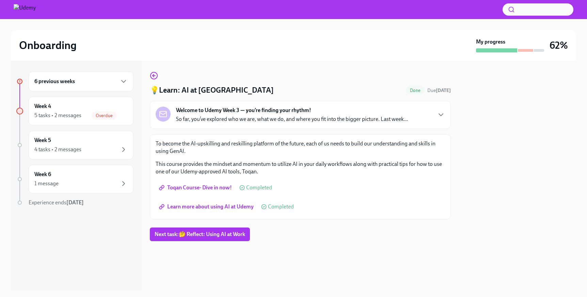
click at [217, 205] on span "Learn more about using AI at Udemy" at bounding box center [206, 206] width 93 height 7
click at [56, 116] on div "5 tasks • 2 messages" at bounding box center [57, 115] width 47 height 7
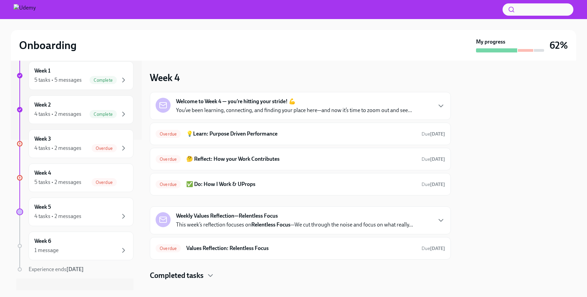
scroll to position [161, 0]
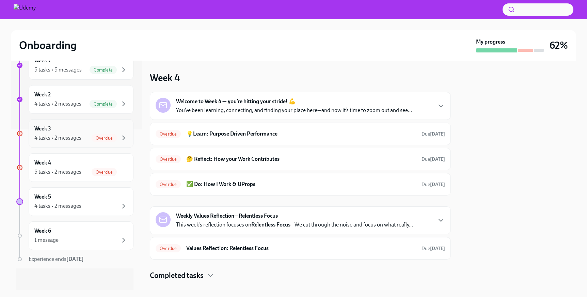
click at [76, 134] on div "4 tasks • 2 messages" at bounding box center [57, 137] width 47 height 7
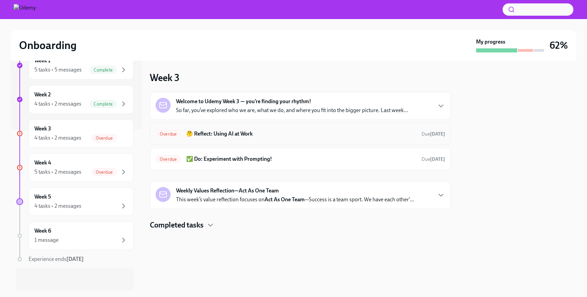
click at [244, 137] on h6 "🤔 Reflect: Using AI at Work" at bounding box center [301, 133] width 230 height 7
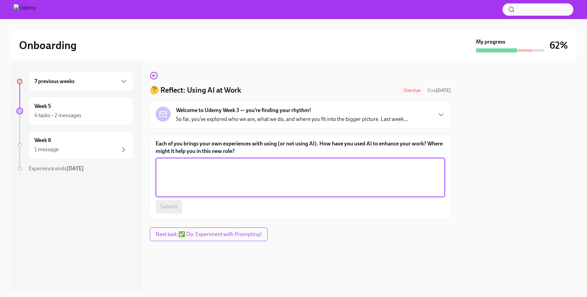
click at [235, 181] on textarea "Each of you brings your own experiences with using (or not using AI). How have …" at bounding box center [300, 177] width 281 height 33
type textarea "j"
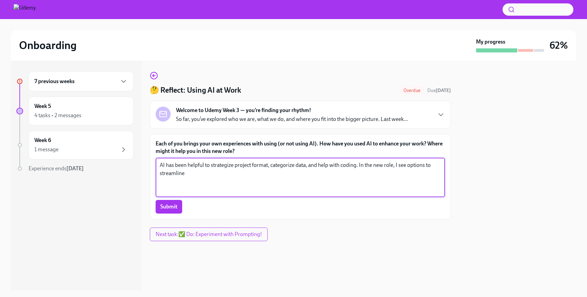
drag, startPoint x: 396, startPoint y: 167, endPoint x: 420, endPoint y: 177, distance: 25.6
click at [420, 177] on textarea "AI has been helpful to strategize project format, categorize data, and help wit…" at bounding box center [300, 177] width 281 height 33
click at [183, 173] on textarea "AI has been helpful to strategize project format, categorize data, and help wit…" at bounding box center [300, 177] width 281 height 33
click at [252, 173] on textarea "AI has been helpful to strategize project format, categorize data, and help wit…" at bounding box center [300, 177] width 281 height 33
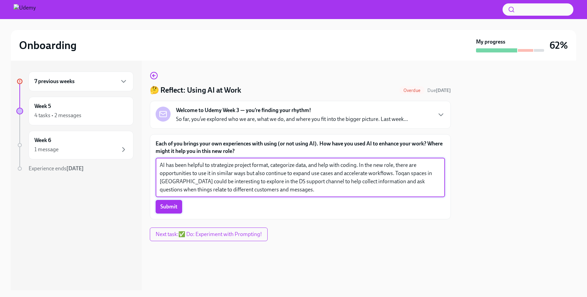
type textarea "AI has been helpful to strategize project format, categorize data, and help wit…"
click at [172, 205] on span "Submit" at bounding box center [168, 206] width 17 height 7
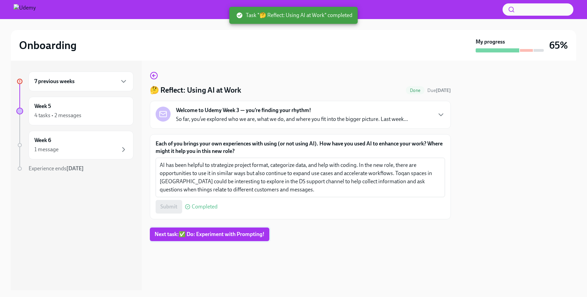
click at [217, 237] on span "Next task : ✅ Do: Experiment with Prompting!" at bounding box center [210, 234] width 110 height 7
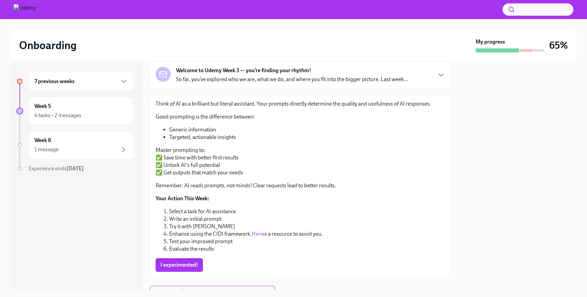
scroll to position [71, 0]
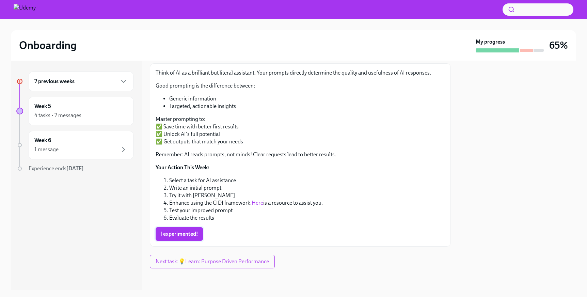
click at [182, 235] on span "I experimented!" at bounding box center [179, 234] width 38 height 7
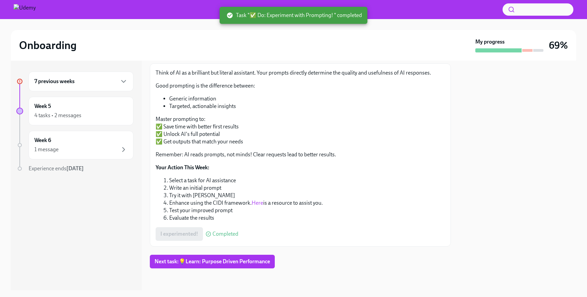
click at [74, 86] on div "7 previous weeks" at bounding box center [81, 82] width 105 height 20
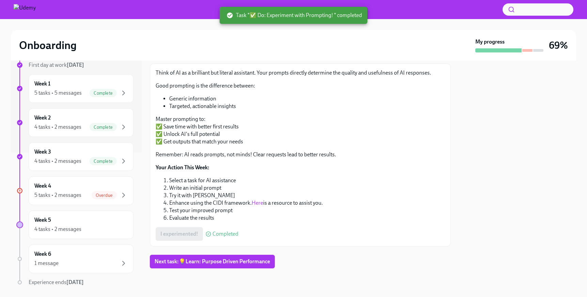
scroll to position [139, 0]
click at [63, 196] on div "5 tasks • 2 messages" at bounding box center [57, 193] width 47 height 7
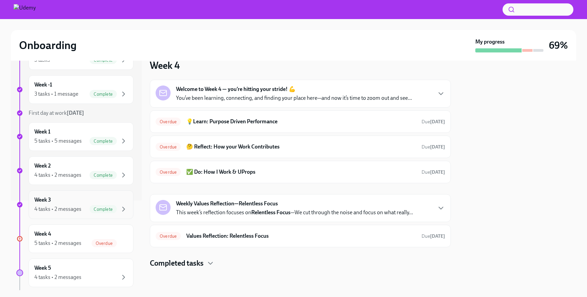
scroll to position [161, 0]
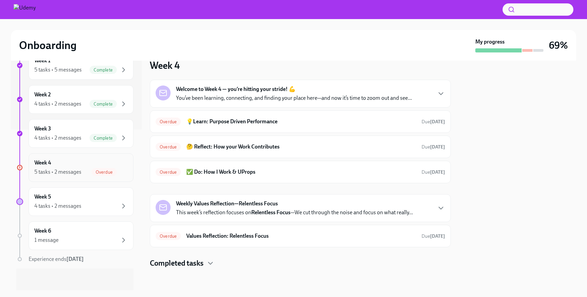
click at [74, 173] on div "5 tasks • 2 messages" at bounding box center [57, 171] width 47 height 7
